Goal: Contribute content

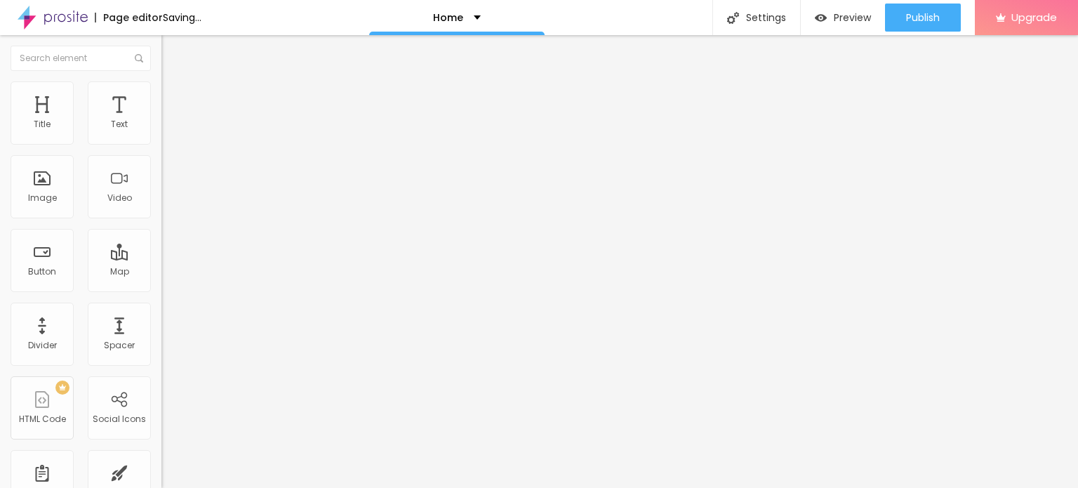
click at [161, 132] on input "Click me" at bounding box center [245, 125] width 168 height 14
paste input "Whatsapp 📞 :- [PHONE_NUMBER]"
type input "Whatsapp 📞 :- [PHONE_NUMBER]"
click at [161, 289] on input "https://" at bounding box center [245, 282] width 168 height 14
paste input "[DOMAIN_NAME][URL]"
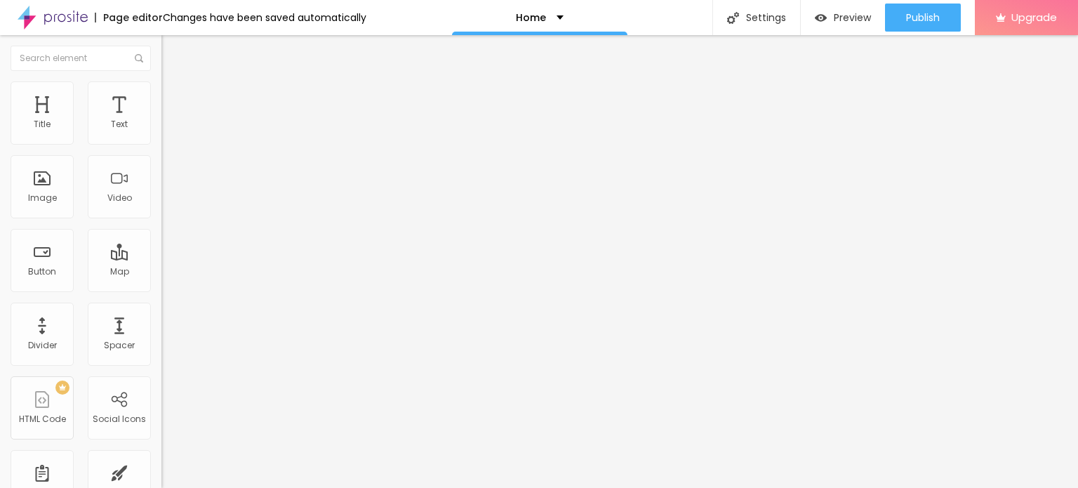
type input "[URL][DOMAIN_NAME]"
click at [161, 301] on div "URL [URL][DOMAIN_NAME]" at bounding box center [241, 284] width 161 height 34
click at [161, 312] on div "Open in new tab" at bounding box center [241, 310] width 161 height 7
click at [161, 119] on div "Add image" at bounding box center [241, 114] width 161 height 10
click at [161, 121] on span "Add image" at bounding box center [190, 115] width 58 height 12
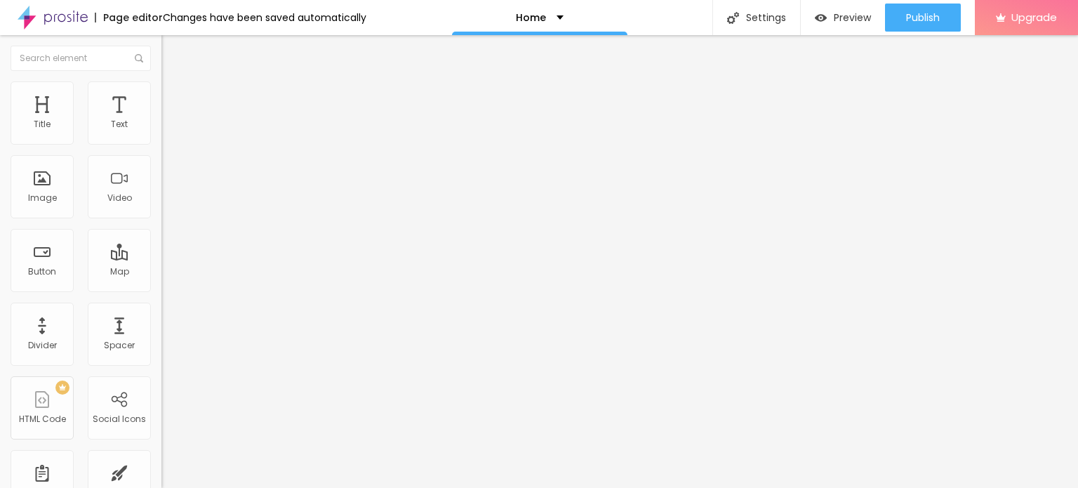
click at [161, 288] on input "https://" at bounding box center [245, 281] width 168 height 14
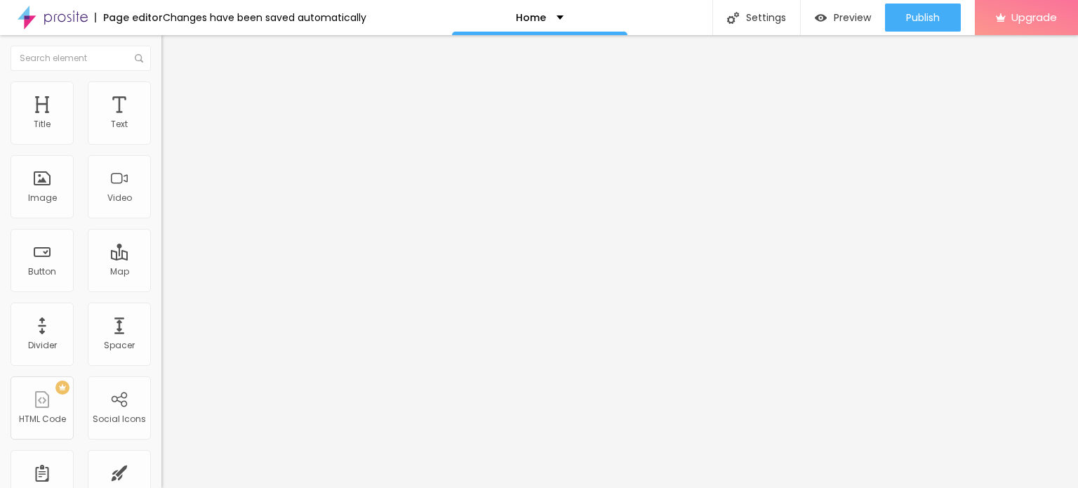
drag, startPoint x: 95, startPoint y: 373, endPoint x: 93, endPoint y: 382, distance: 9.4
click at [161, 288] on input "https://" at bounding box center [245, 281] width 168 height 14
type input "[URL][DOMAIN_NAME]"
click at [161, 121] on span "Change image" at bounding box center [198, 115] width 75 height 12
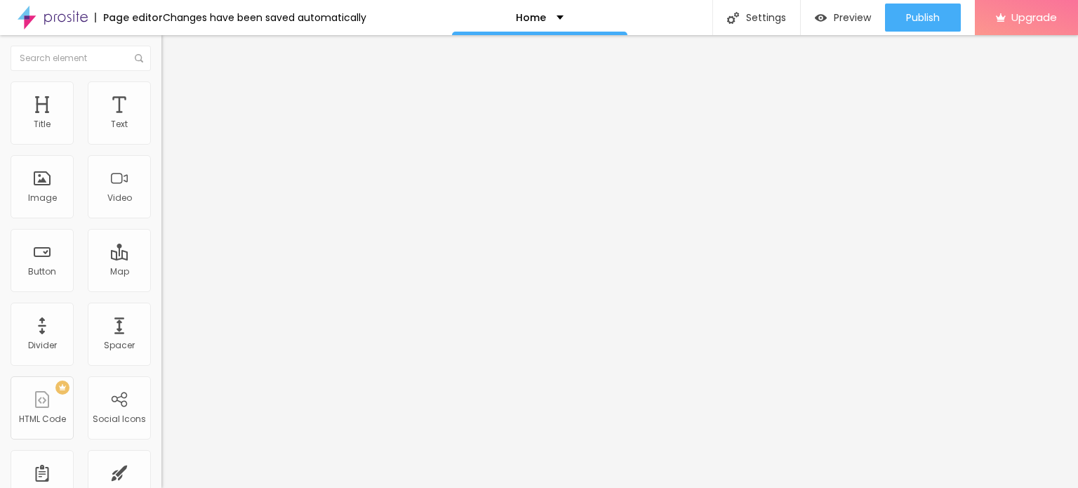
click at [161, 121] on span "Change image" at bounding box center [198, 115] width 75 height 12
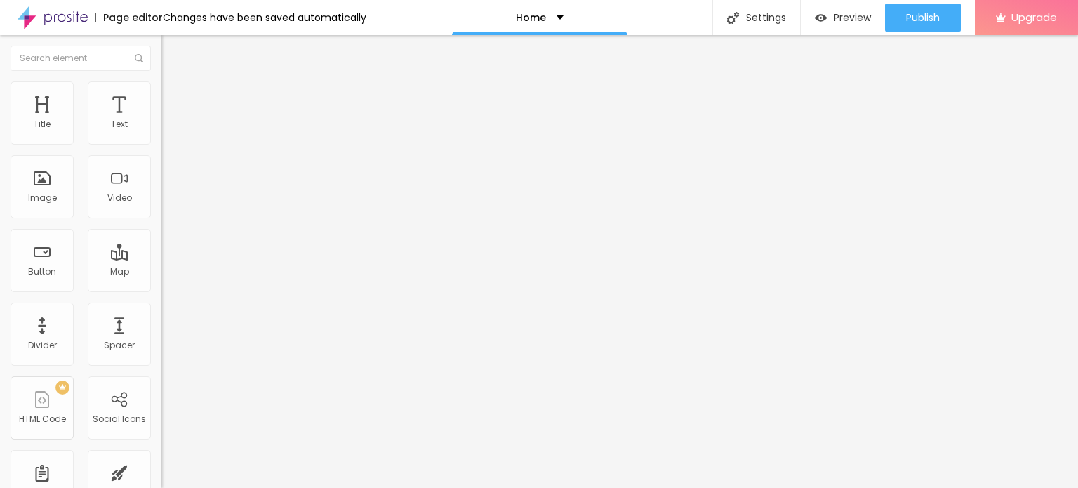
click at [161, 288] on input "https://" at bounding box center [245, 281] width 168 height 14
type input "[URL][DOMAIN_NAME]"
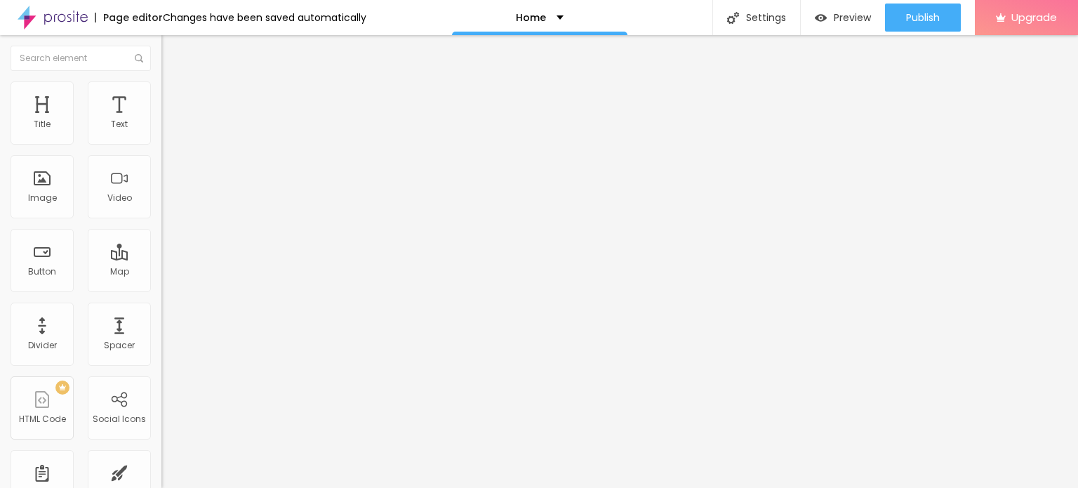
click at [72, 17] on img at bounding box center [53, 17] width 70 height 35
